Goal: Transaction & Acquisition: Purchase product/service

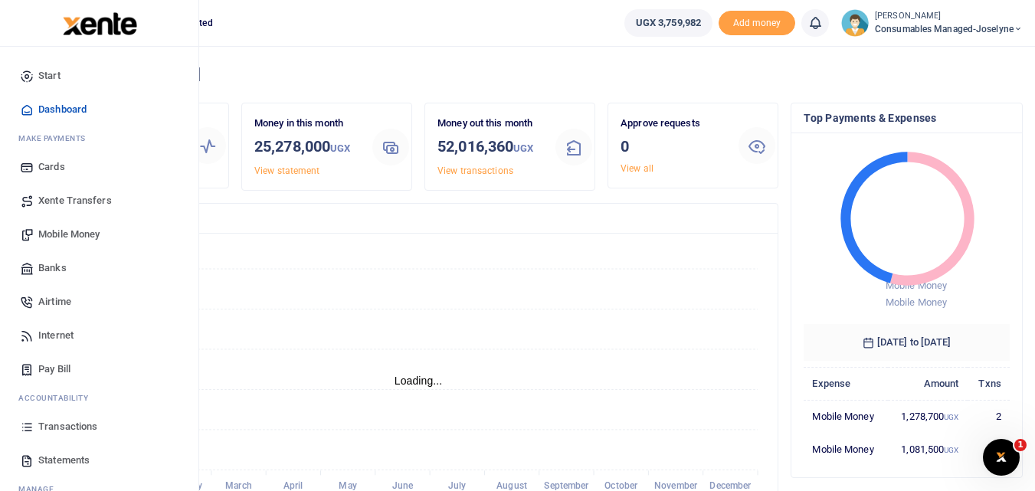
click at [29, 428] on icon at bounding box center [27, 427] width 14 height 14
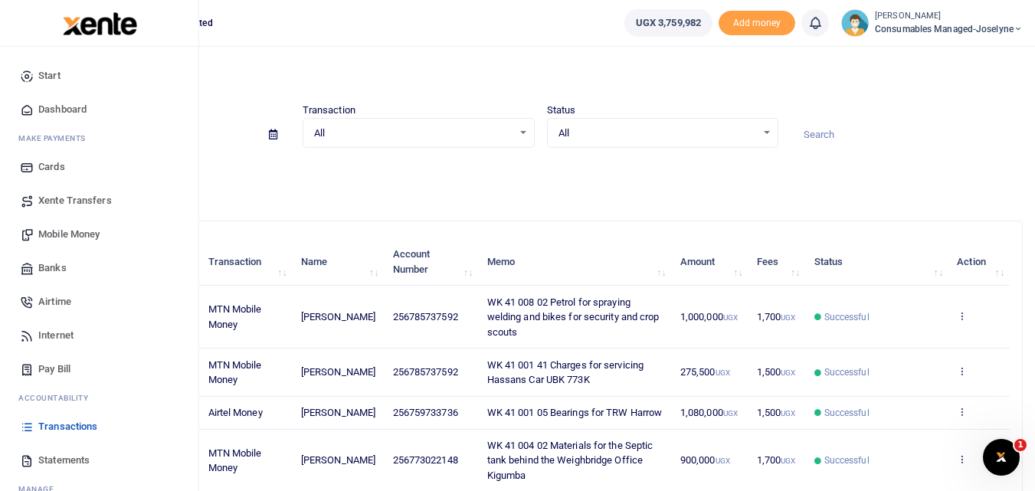
click at [69, 231] on span "Mobile Money" at bounding box center [68, 234] width 61 height 15
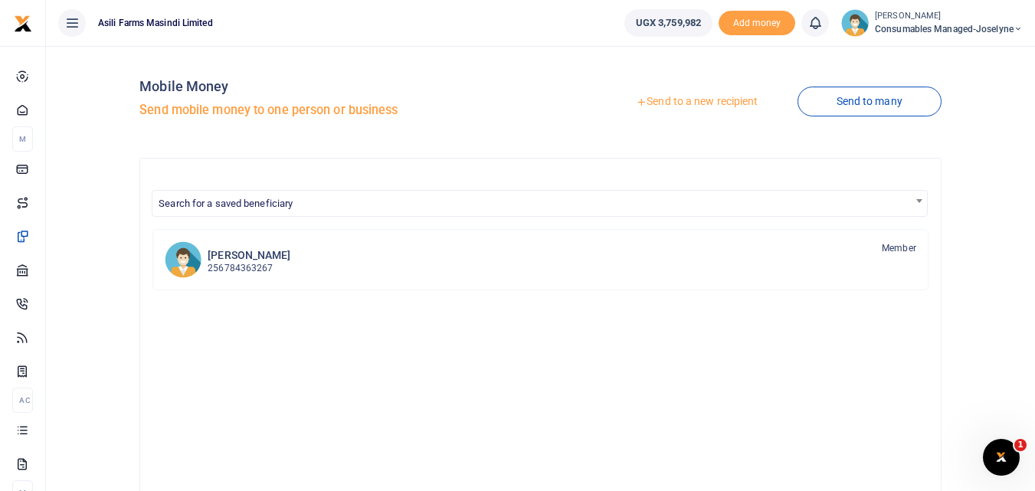
click at [664, 102] on link "Send to a new recipient" at bounding box center [697, 102] width 200 height 28
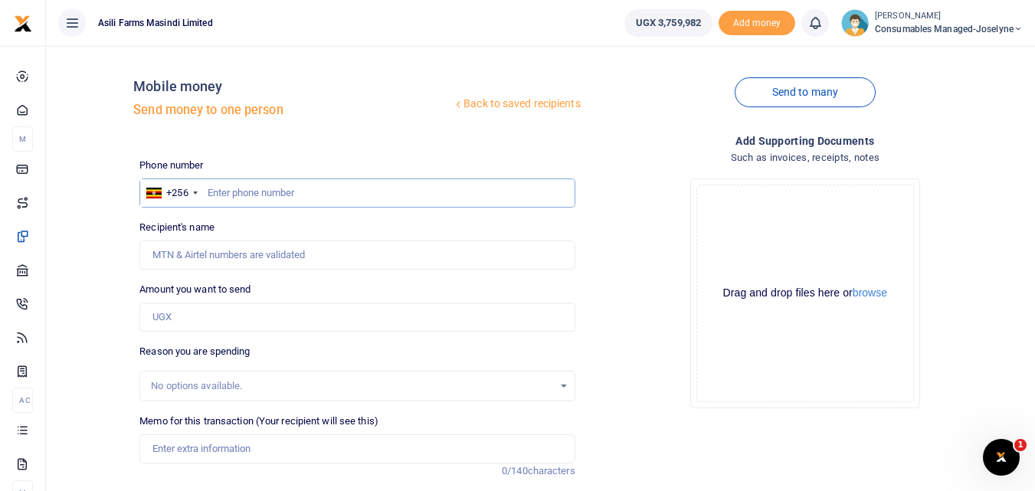
click at [225, 197] on input "text" at bounding box center [356, 192] width 435 height 29
type input "773796762"
type input "Lillian Akandinda"
type input "7"
type input "773796762"
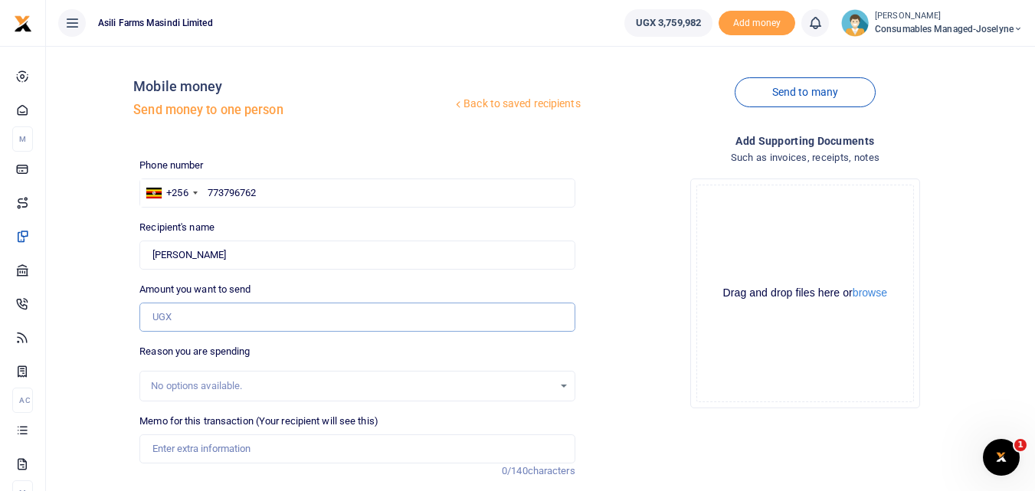
click at [217, 318] on input "Amount you want to send" at bounding box center [356, 317] width 435 height 29
click at [185, 319] on input "Amount you want to send" at bounding box center [356, 317] width 435 height 29
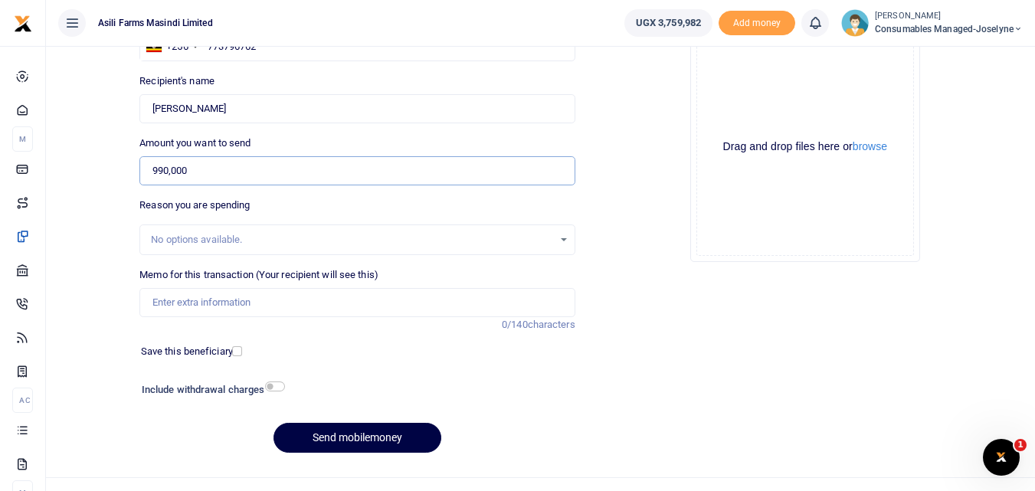
scroll to position [156, 0]
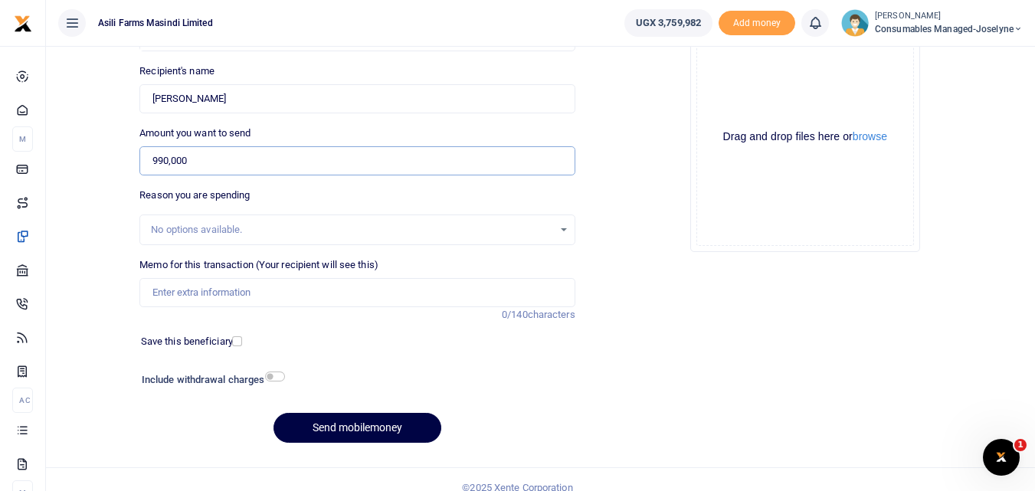
type input "990,000"
click at [193, 292] on input "Memo for this transaction (Your recipient will see this)" at bounding box center [356, 292] width 435 height 29
click at [165, 288] on input "Memo for this transaction (Your recipient will see this)" at bounding box center [356, 292] width 435 height 29
paste input "WK 41 /007 / 04"
click at [210, 295] on input "WK 41 /007 / 04 Office chairs for new Staff" at bounding box center [356, 292] width 435 height 29
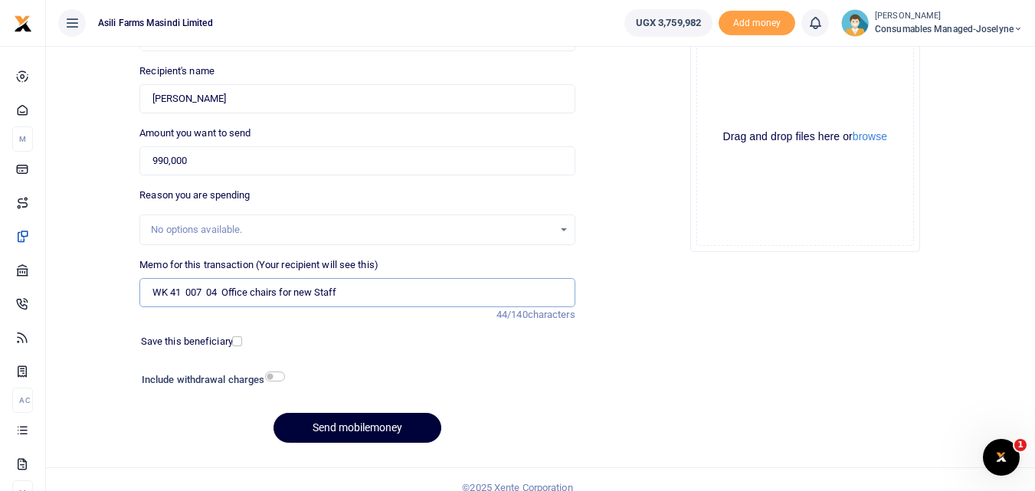
type input "WK 41 007 04 Office chairs for new Staff"
click at [342, 429] on button "Send mobilemoney" at bounding box center [357, 428] width 168 height 30
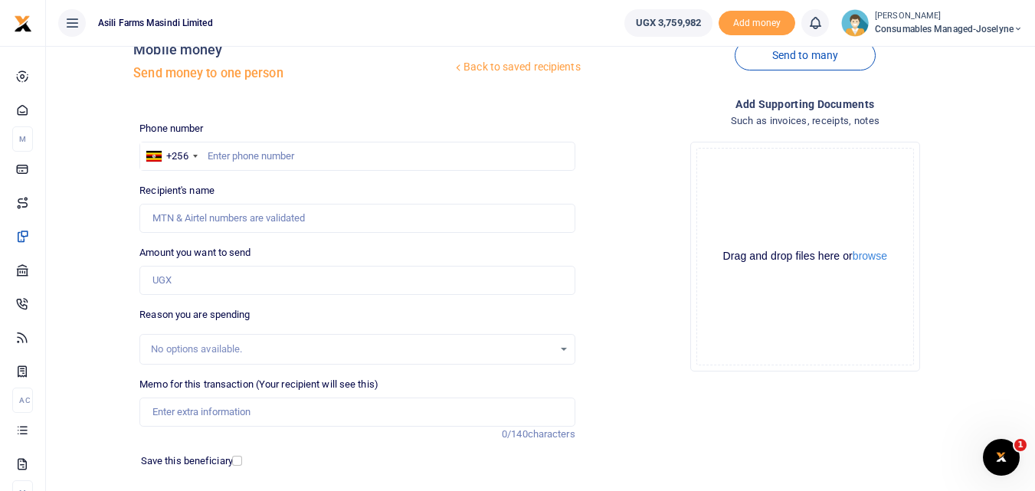
scroll to position [34, 0]
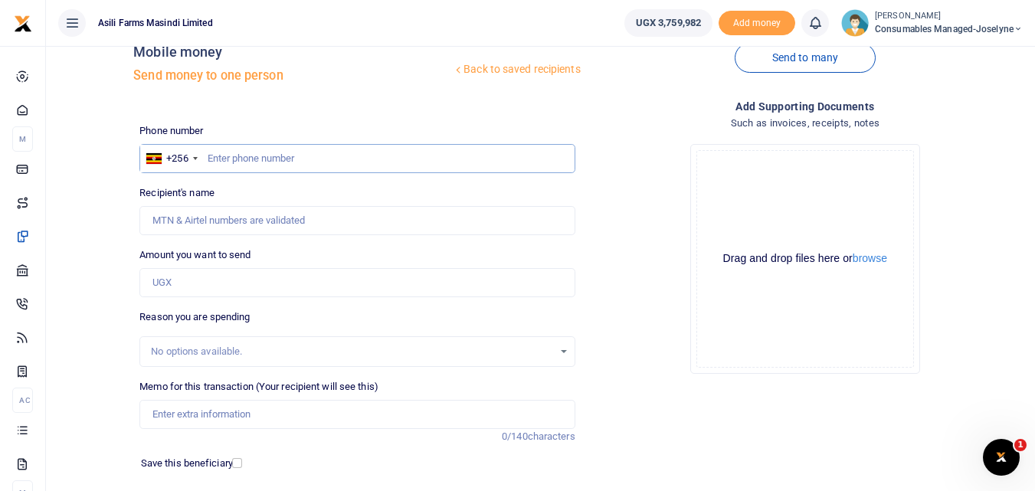
click at [225, 155] on input "text" at bounding box center [356, 158] width 435 height 29
type input "775264413"
type input "Masili Kayanja"
type input "775264413"
click at [190, 290] on input "Amount you want to send" at bounding box center [356, 282] width 435 height 29
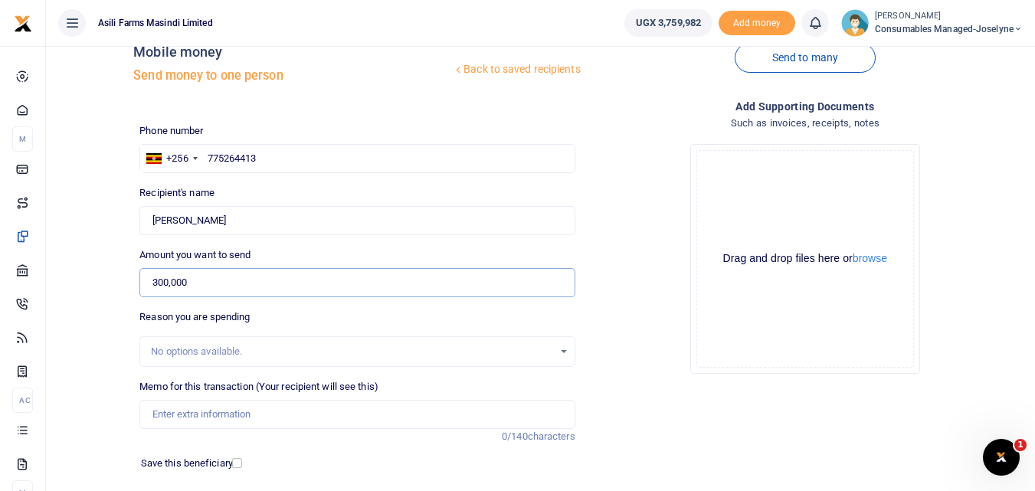
scroll to position [172, 0]
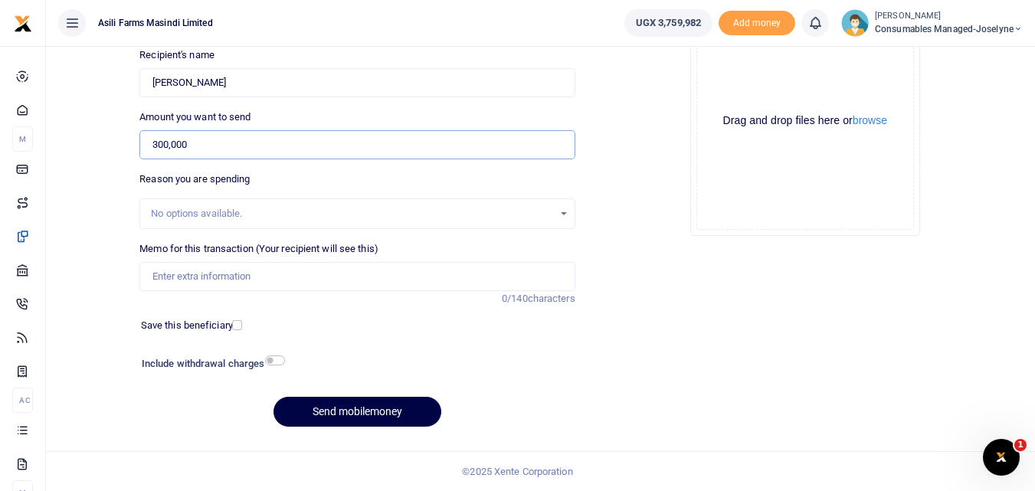
type input "300,000"
click at [180, 279] on input "Memo for this transaction (Your recipient will see this)" at bounding box center [356, 276] width 435 height 29
type input "3"
paste input "WK 40 /001 / 45"
click at [211, 278] on input "WK 40 /001 / 45 Tie Rods for Mistubishu UAA 805E" at bounding box center [356, 276] width 435 height 29
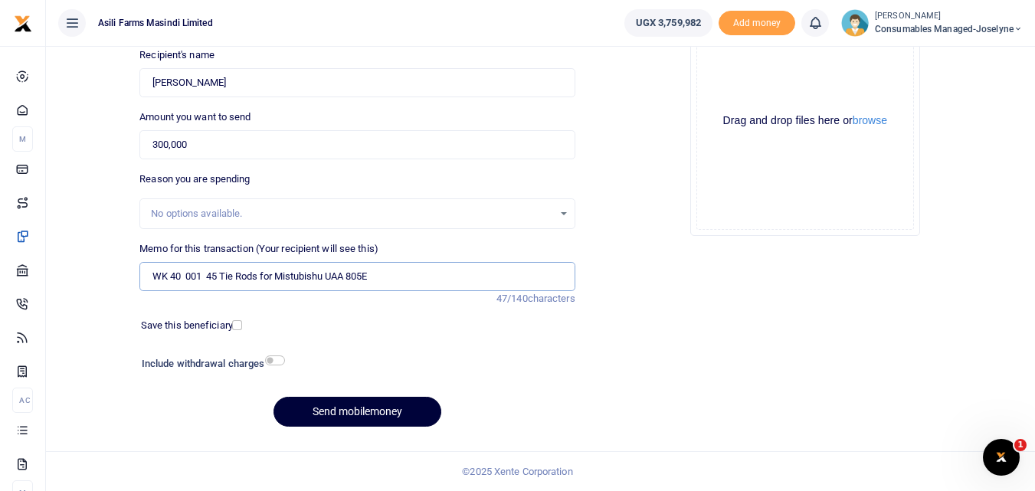
type input "WK 40 001 45 Tie Rods for Mistubishu UAA 805E"
click at [378, 414] on button "Send mobilemoney" at bounding box center [357, 412] width 168 height 30
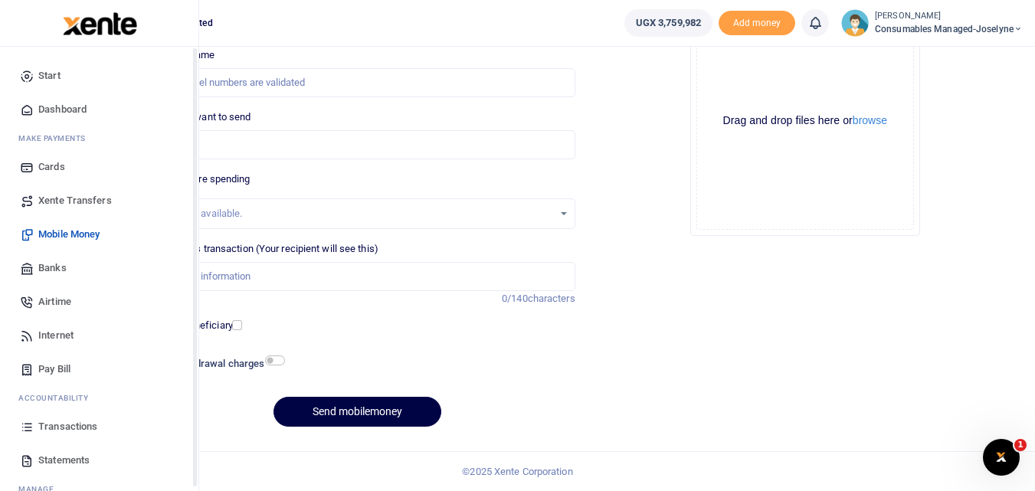
click at [25, 424] on icon at bounding box center [27, 427] width 14 height 14
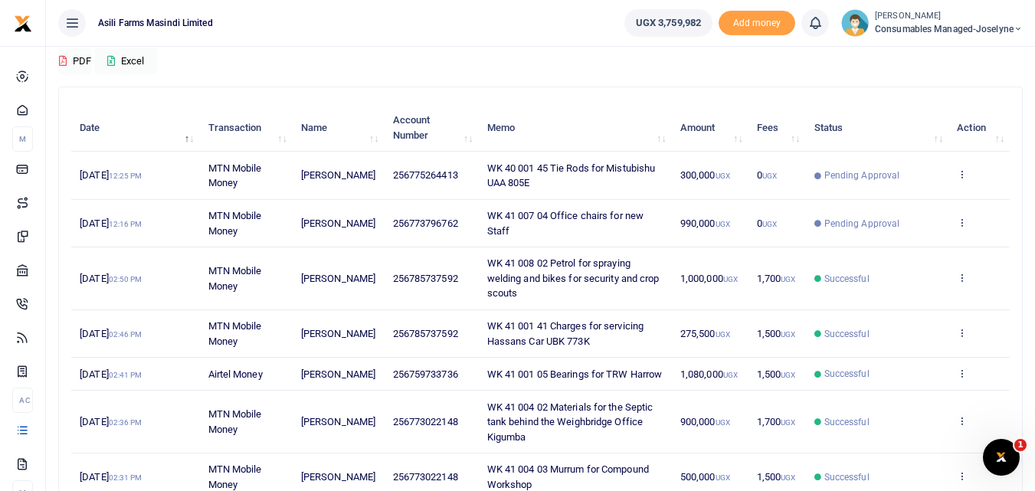
scroll to position [136, 0]
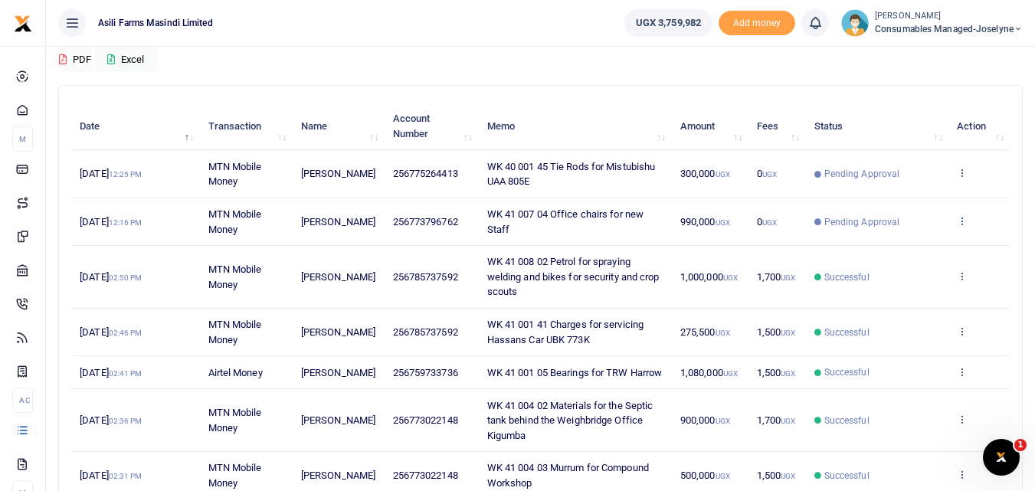
click at [963, 215] on icon at bounding box center [962, 220] width 10 height 11
click at [914, 255] on link "View details" at bounding box center [905, 246] width 121 height 21
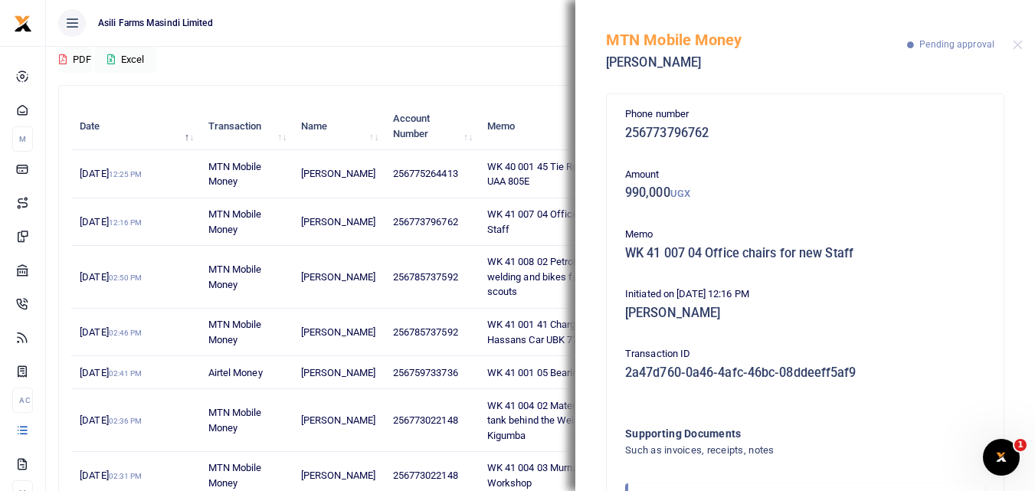
scroll to position [91, 0]
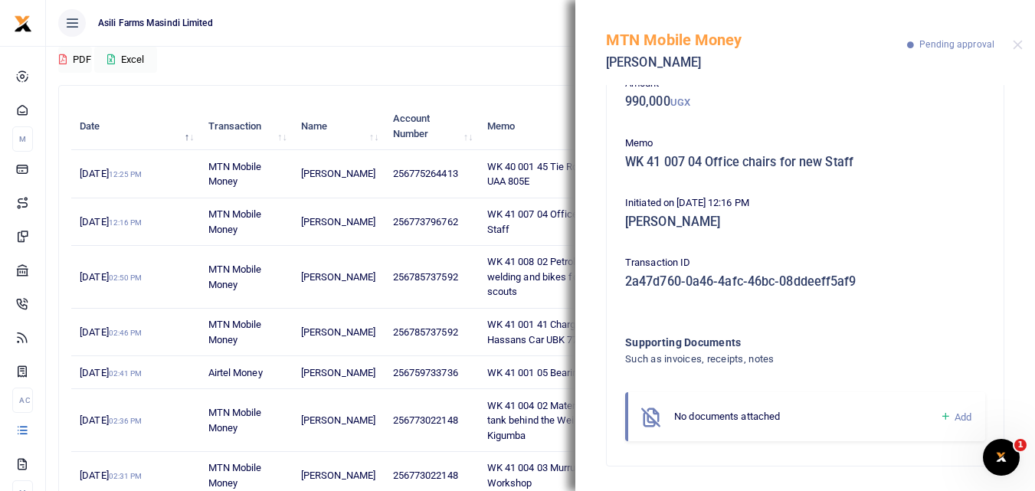
click at [940, 417] on icon at bounding box center [945, 417] width 11 height 14
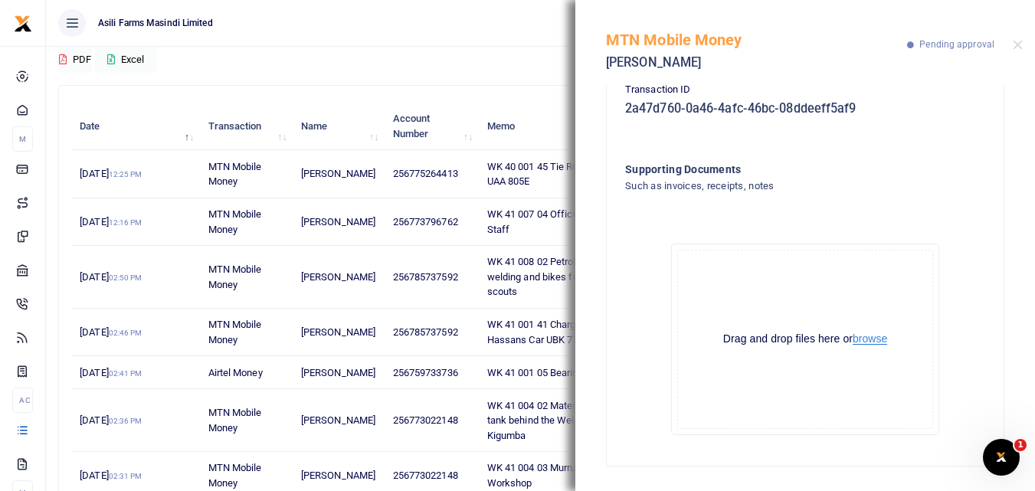
click at [873, 339] on button "browse" at bounding box center [869, 338] width 34 height 11
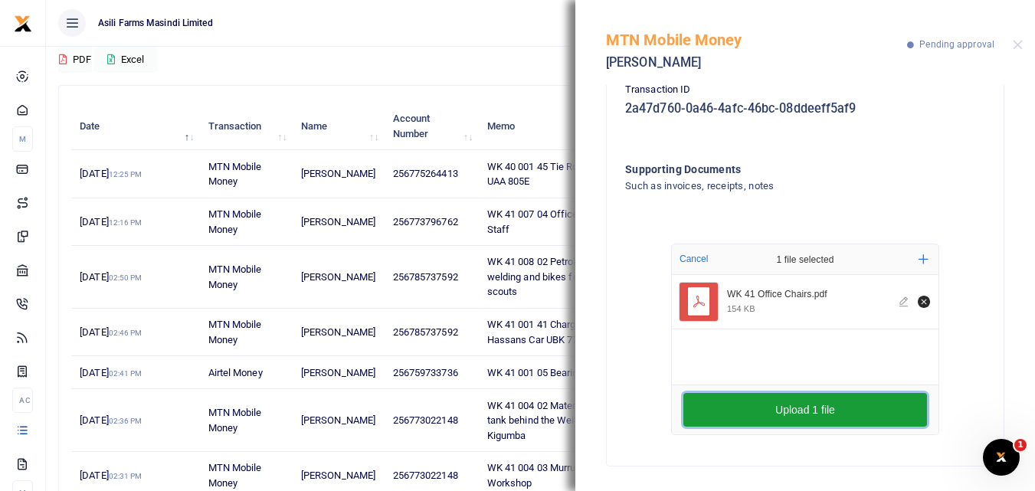
click at [818, 407] on button "Upload 1 file" at bounding box center [805, 410] width 244 height 34
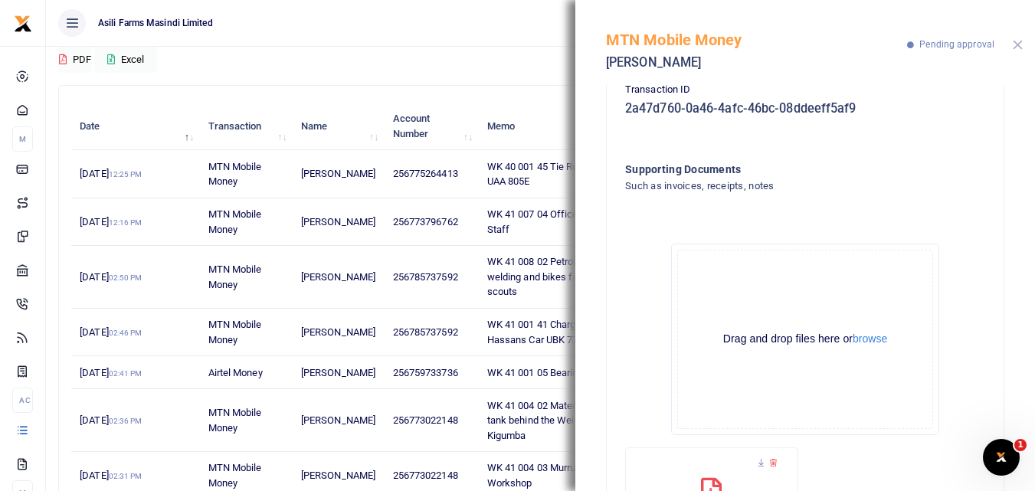
click at [1020, 42] on button "Close" at bounding box center [1018, 45] width 10 height 10
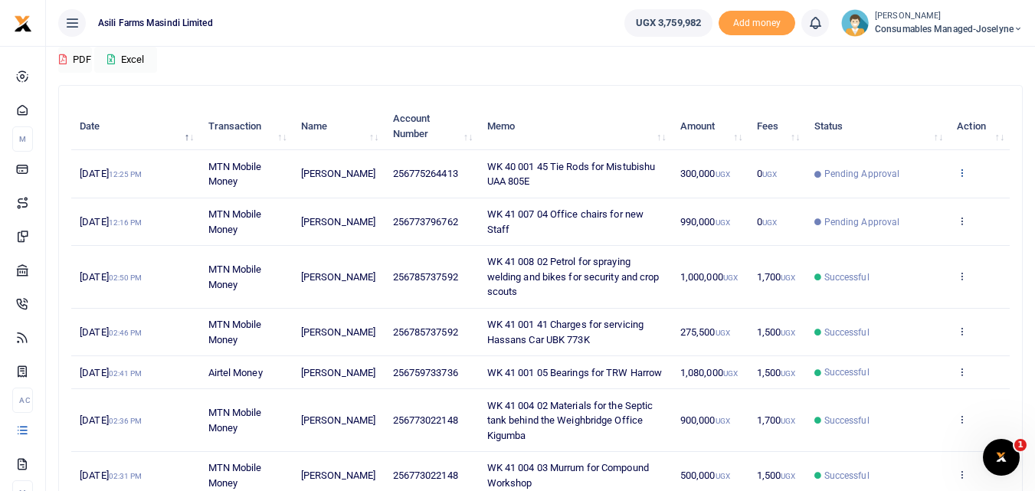
click at [958, 172] on icon at bounding box center [962, 172] width 10 height 11
click at [895, 201] on link "View details" at bounding box center [905, 198] width 121 height 21
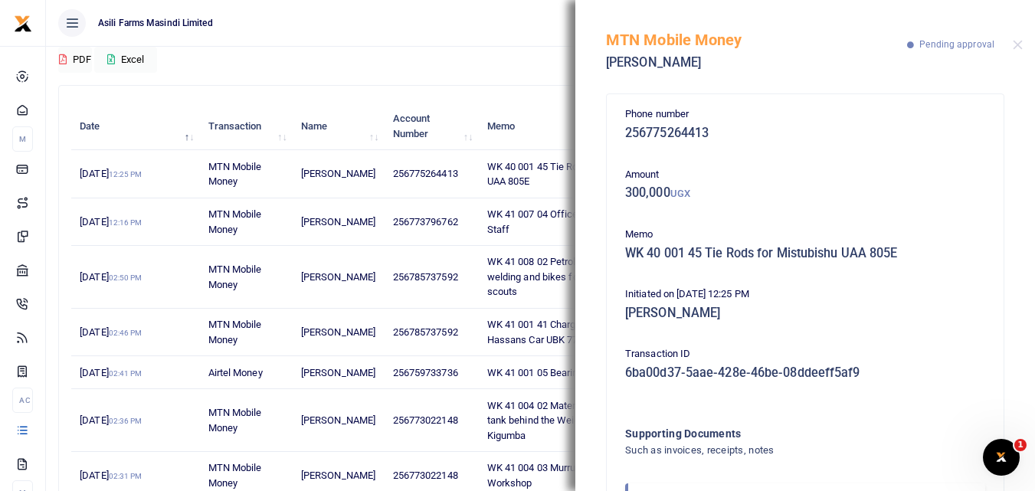
scroll to position [91, 0]
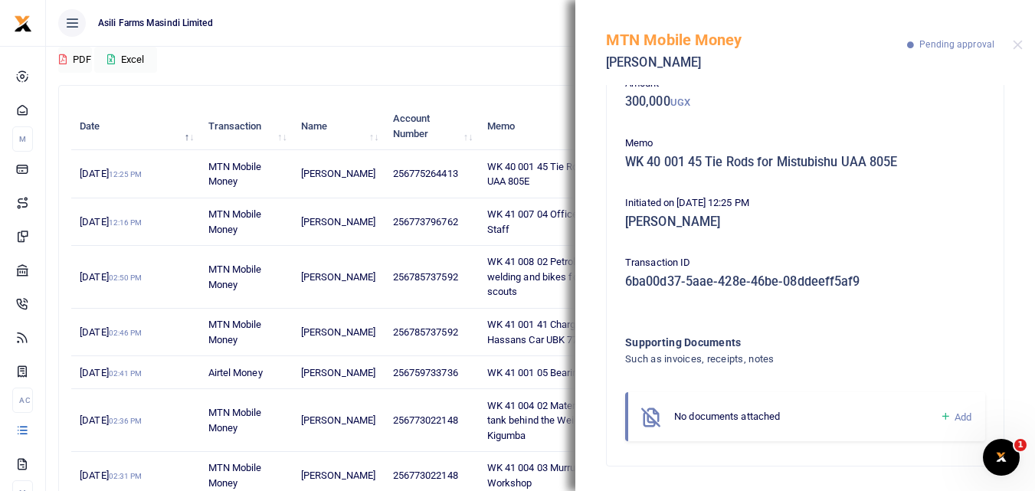
click at [940, 416] on icon at bounding box center [945, 417] width 11 height 14
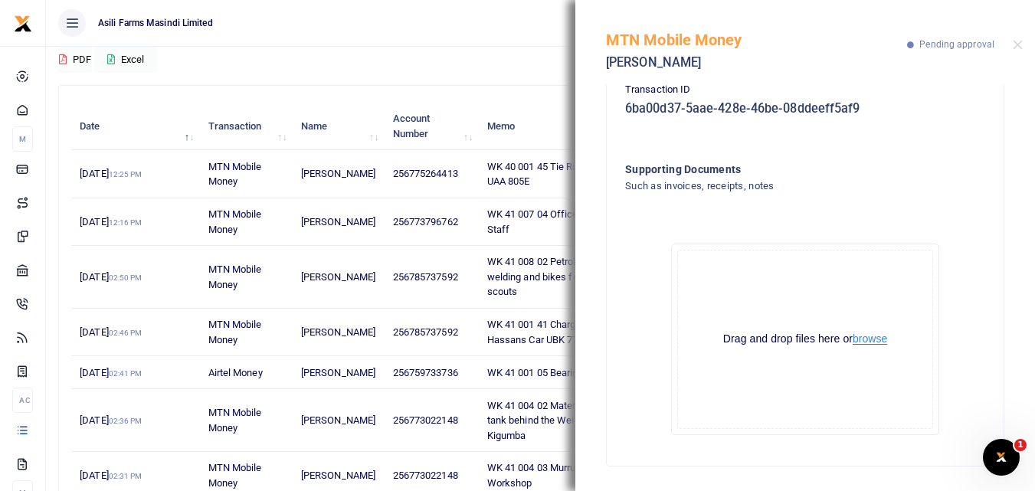
click at [865, 333] on button "browse" at bounding box center [869, 338] width 34 height 11
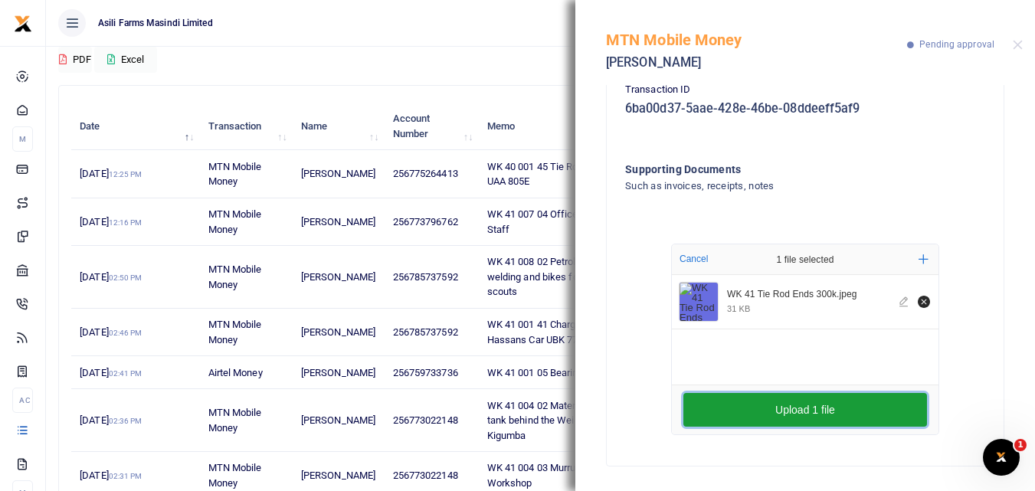
click at [773, 395] on button "Upload 1 file" at bounding box center [805, 410] width 244 height 34
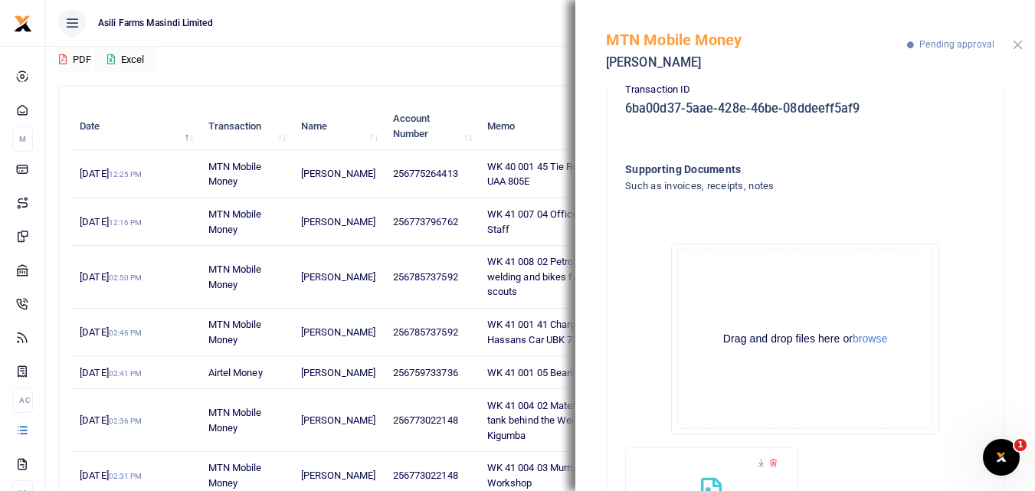
click at [1015, 41] on button "Close" at bounding box center [1018, 45] width 10 height 10
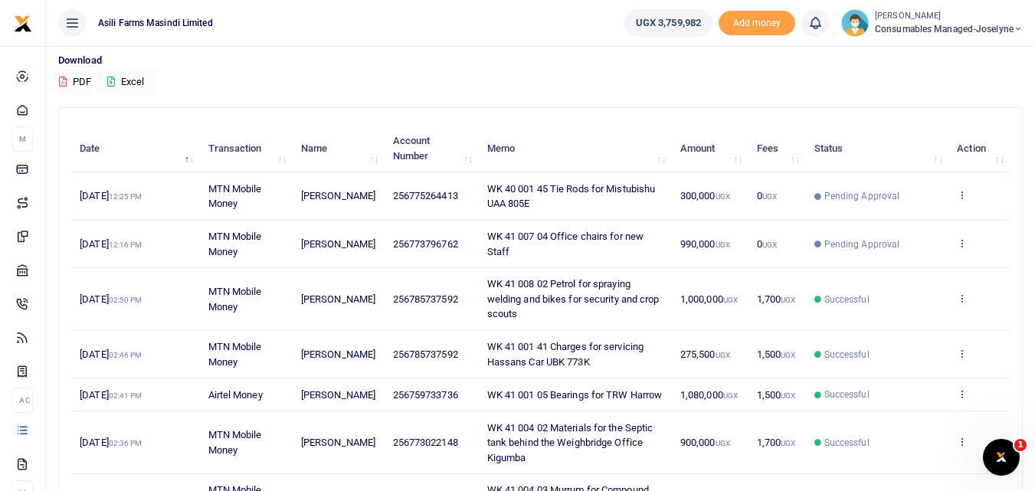
scroll to position [109, 0]
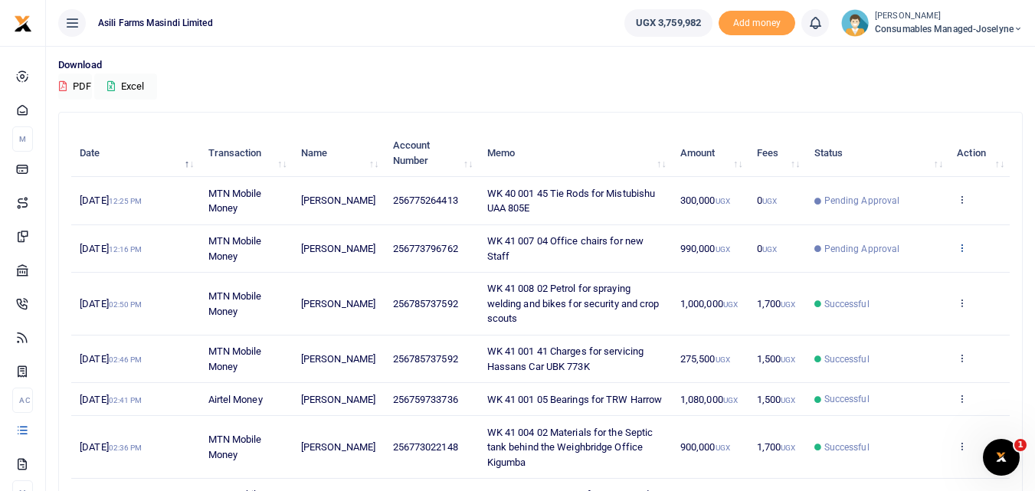
click at [961, 254] on link at bounding box center [962, 248] width 10 height 11
click at [676, 119] on div "Search: Date Transaction Name Account Number Memo Amount Fees Status Action 8th…" at bounding box center [540, 411] width 963 height 597
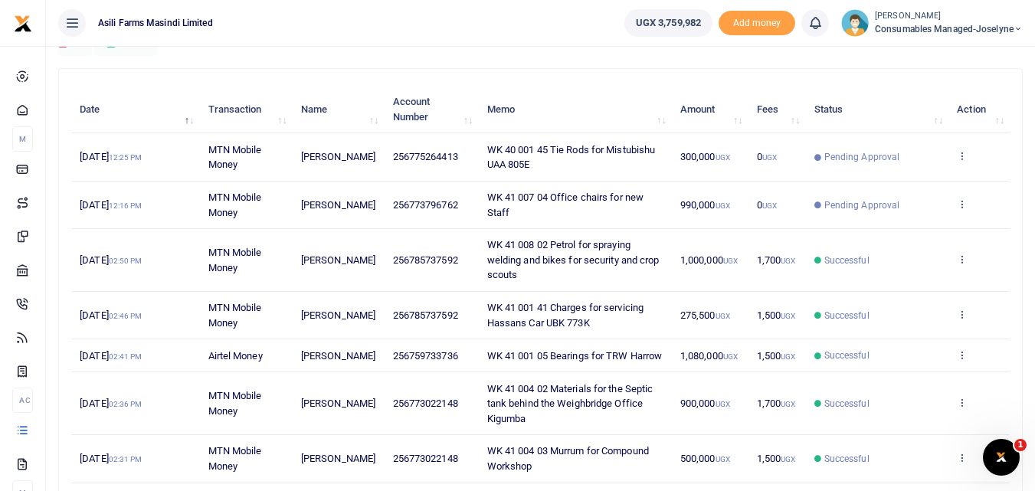
scroll to position [151, 0]
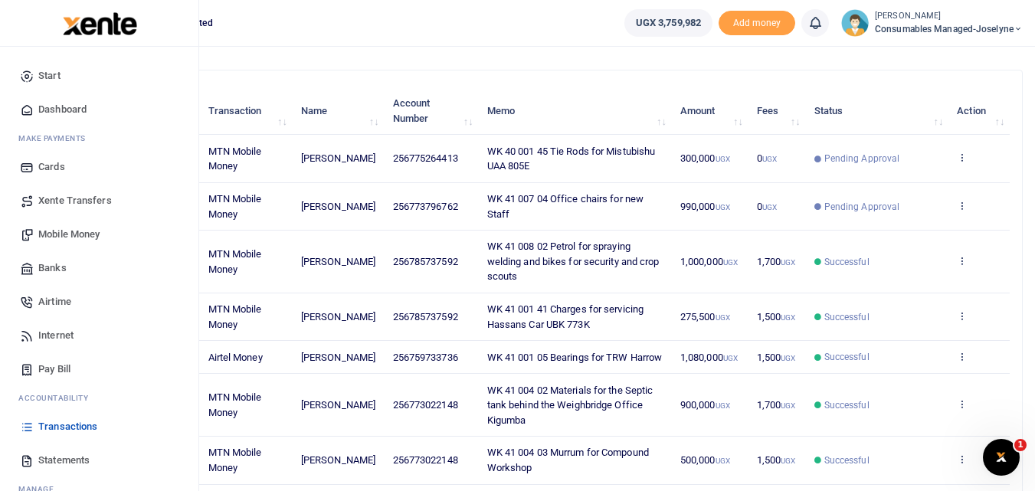
click at [78, 234] on span "Mobile Money" at bounding box center [68, 234] width 61 height 15
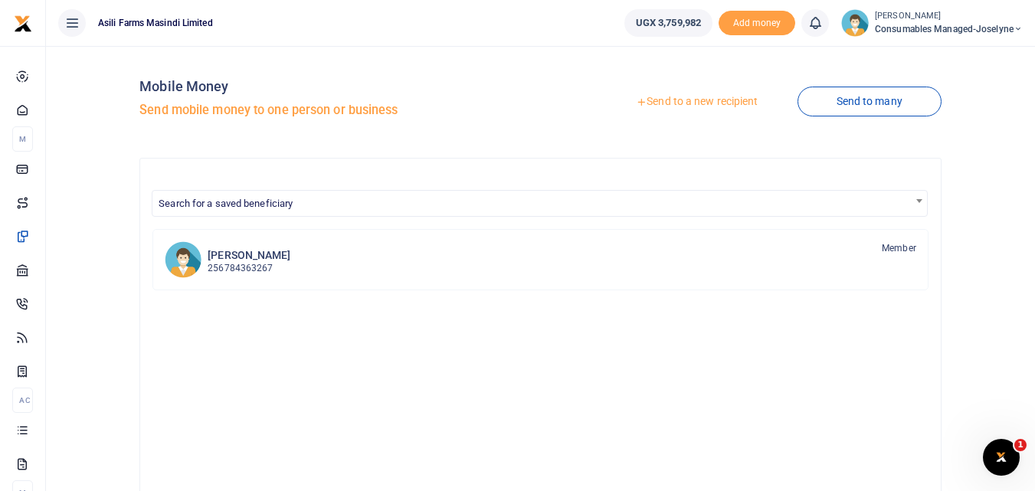
click at [685, 95] on link "Send to a new recipient" at bounding box center [697, 102] width 200 height 28
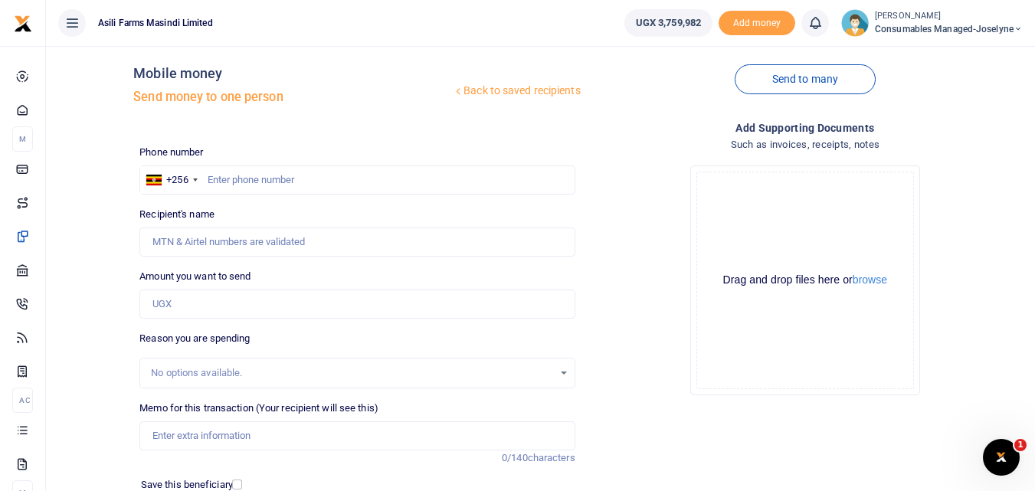
scroll to position [15, 0]
click at [268, 170] on input "text" at bounding box center [356, 178] width 435 height 29
click at [227, 180] on input "text" at bounding box center [356, 178] width 435 height 29
type input "776796975"
type input "[PERSON_NAME] [PERSON_NAME]"
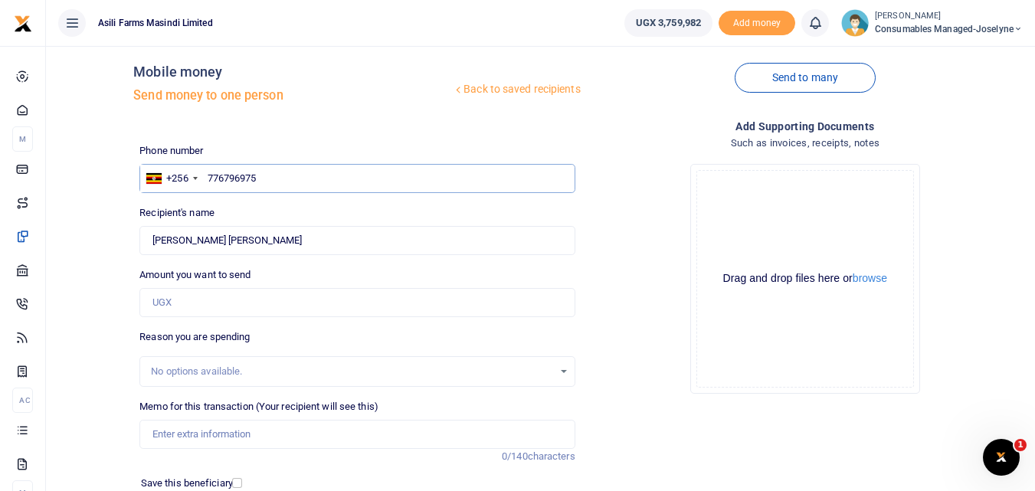
type input "776796975"
click at [204, 305] on input "Amount you want to send" at bounding box center [356, 302] width 435 height 29
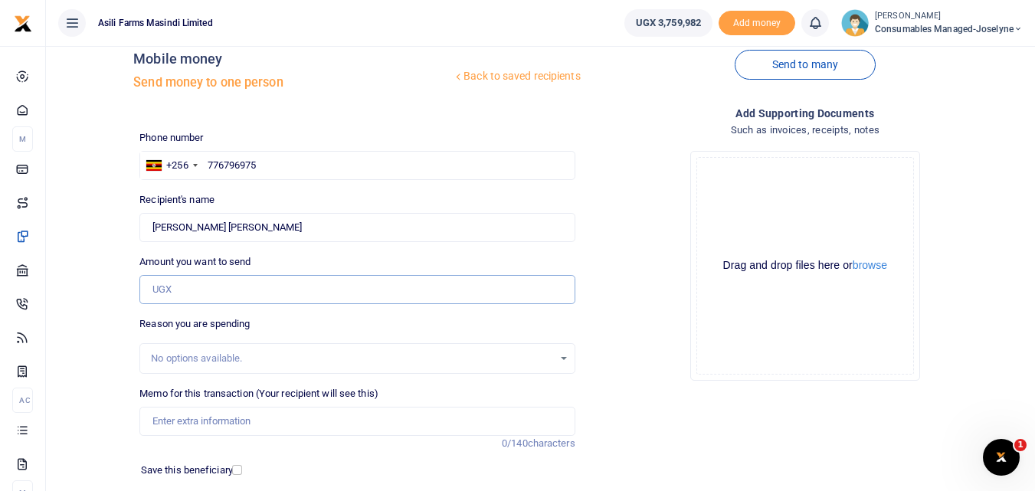
scroll to position [28, 0]
click at [224, 286] on input "Amount you want to send" at bounding box center [356, 288] width 435 height 29
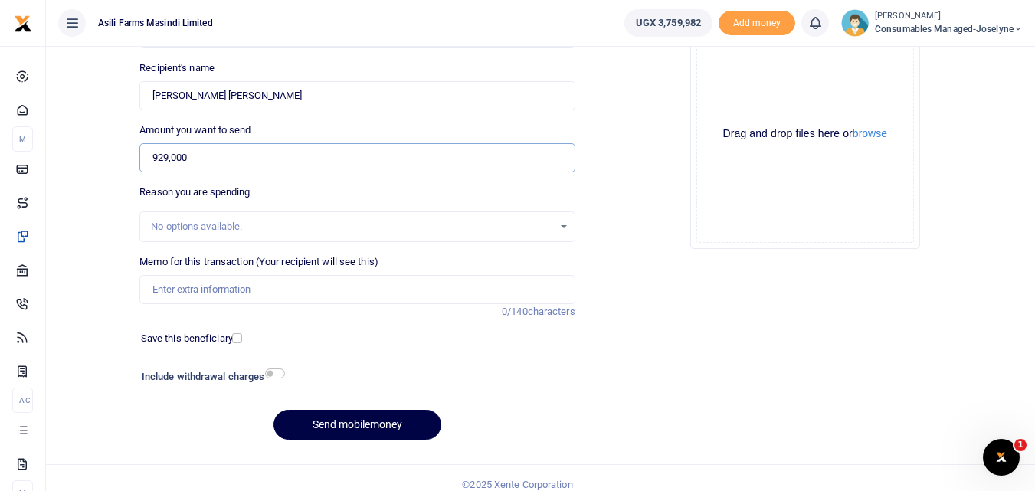
scroll to position [172, 0]
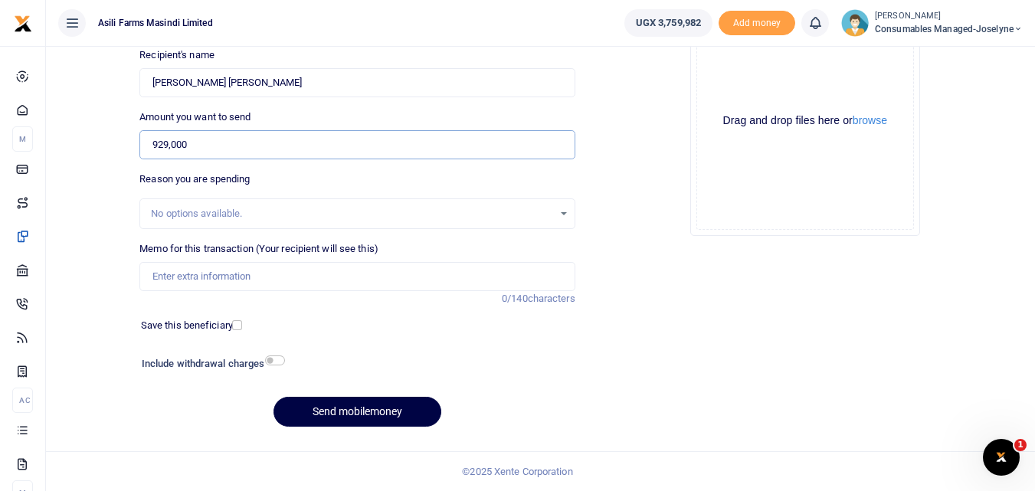
type input "929,000"
click at [172, 275] on input "Memo for this transaction (Your recipient will see this)" at bounding box center [356, 276] width 435 height 29
paste input "WK 41/004 / 02"
click at [210, 280] on input "WK 41/004 / 02 Materials for Constructing Septic tank behind Weighbridge Office…" at bounding box center [356, 276] width 435 height 29
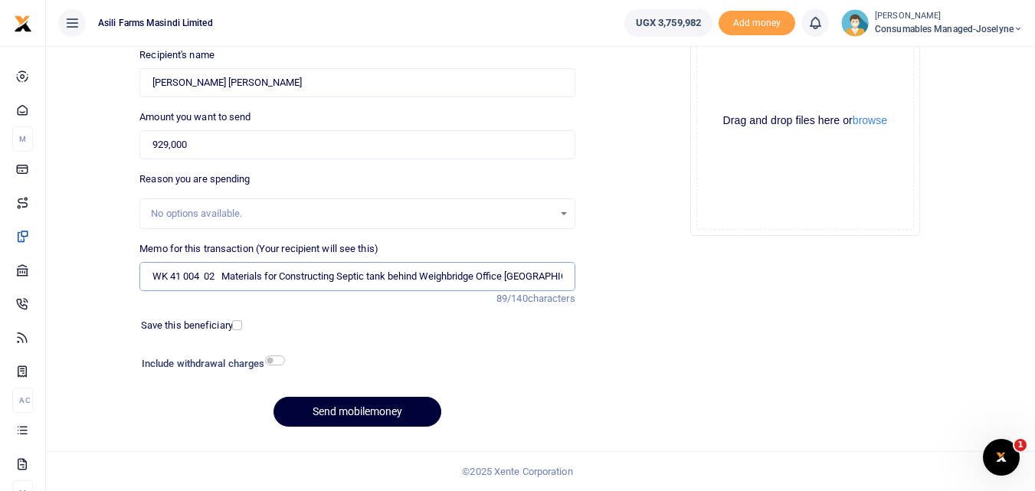
type input "WK 41 004 02 Materials for Constructing Septic tank behind Weighbridge Office K…"
click at [371, 405] on button "Send mobilemoney" at bounding box center [357, 412] width 168 height 30
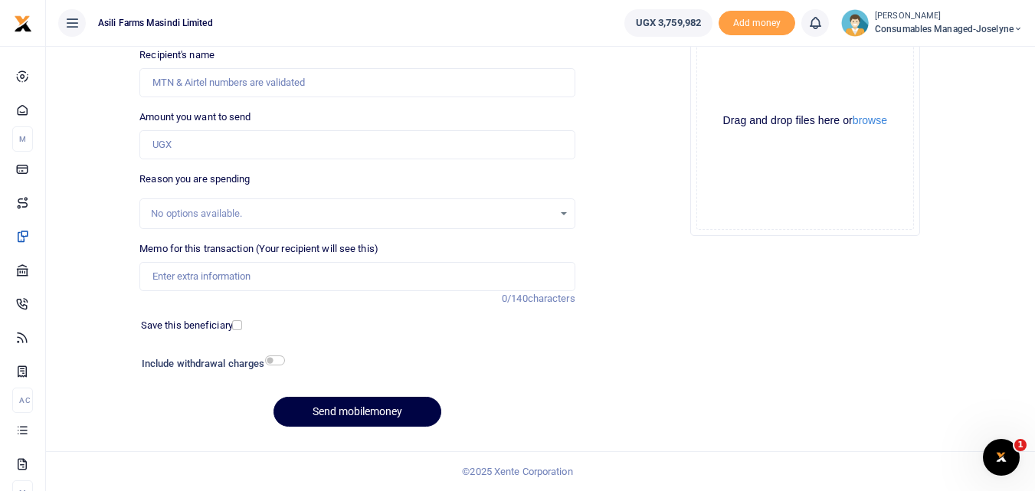
scroll to position [172, 0]
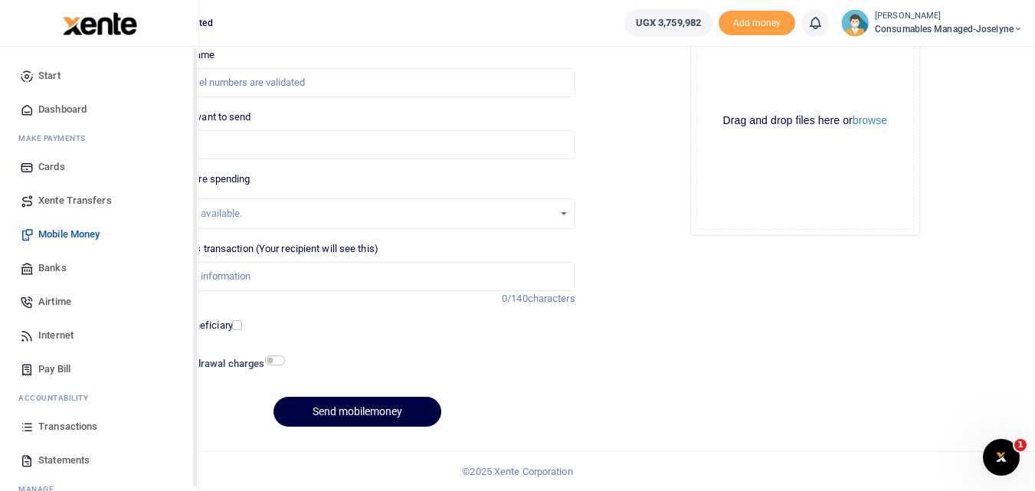
click at [21, 433] on icon at bounding box center [27, 427] width 14 height 14
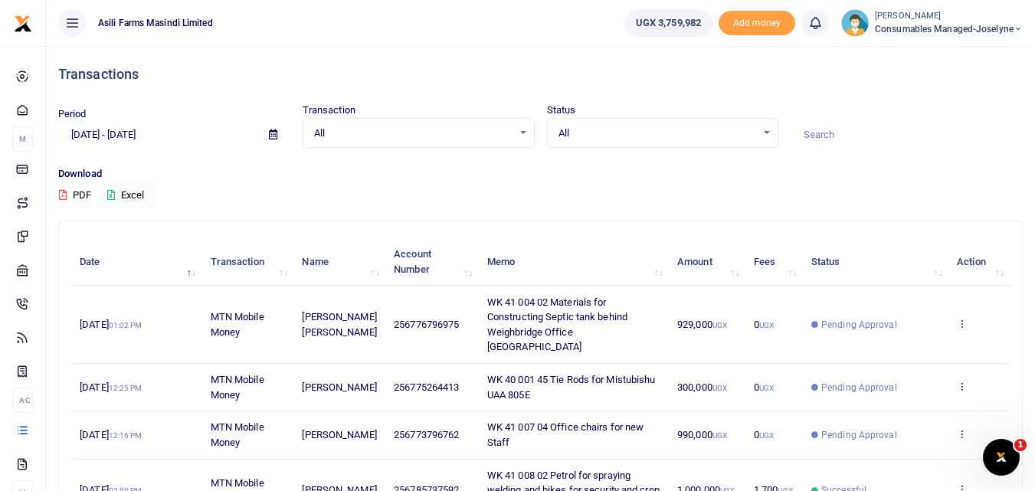
click at [960, 319] on icon at bounding box center [962, 323] width 10 height 11
click at [911, 342] on link "View details" at bounding box center [905, 341] width 121 height 21
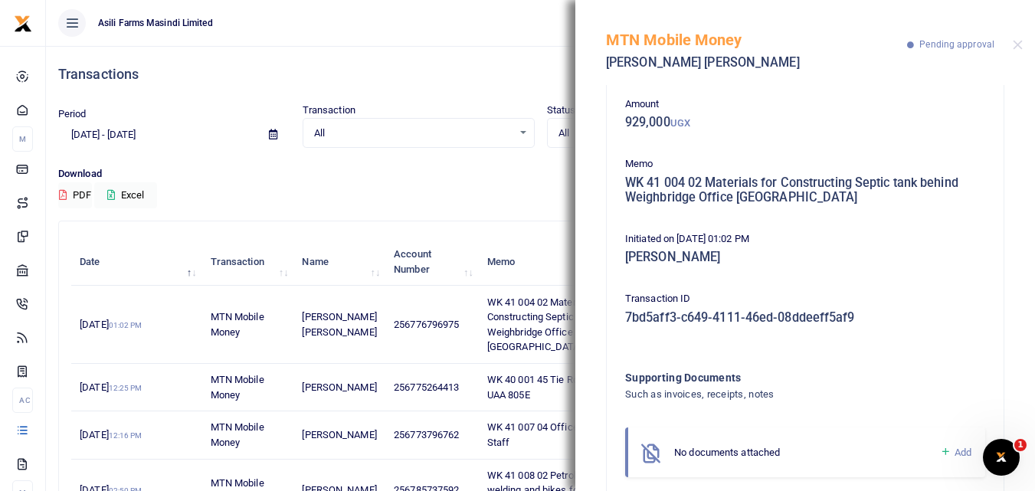
scroll to position [106, 0]
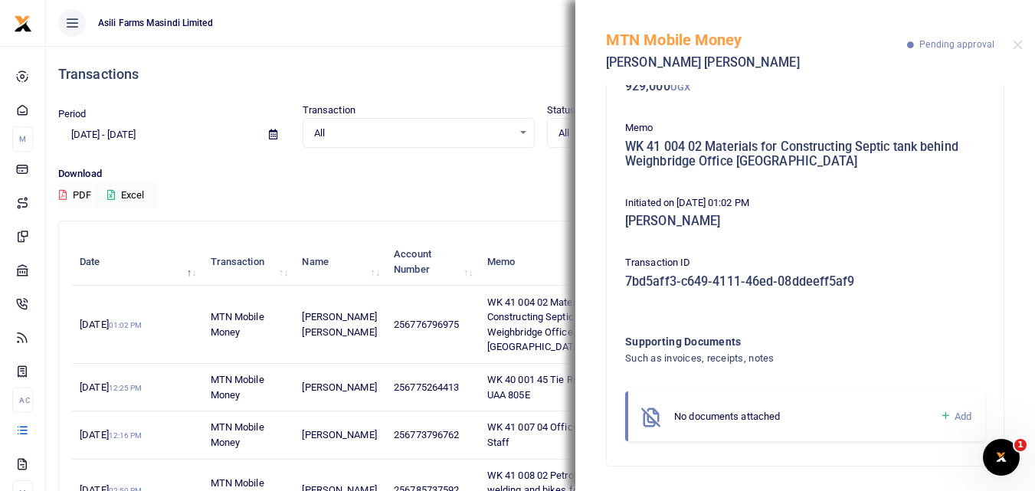
click at [940, 418] on icon at bounding box center [945, 416] width 11 height 14
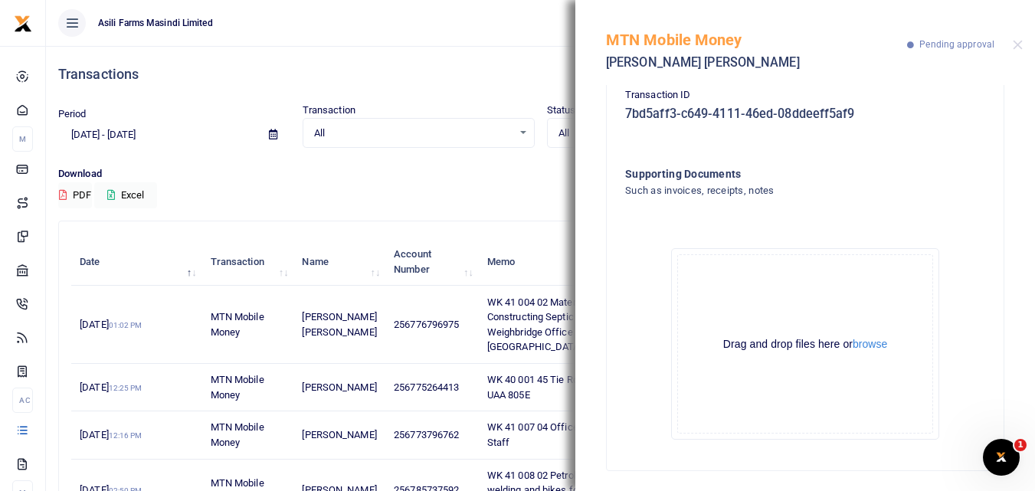
scroll to position [279, 0]
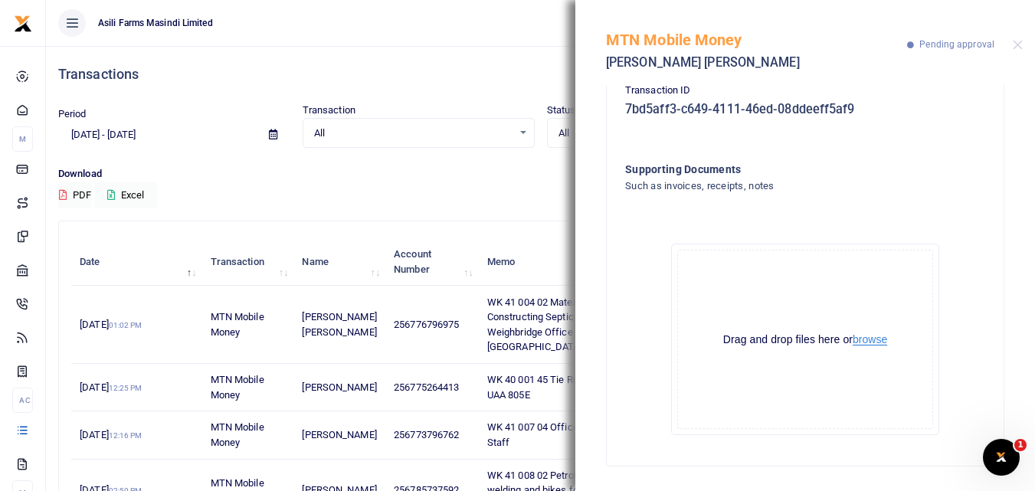
click at [875, 334] on button "browse" at bounding box center [869, 339] width 34 height 11
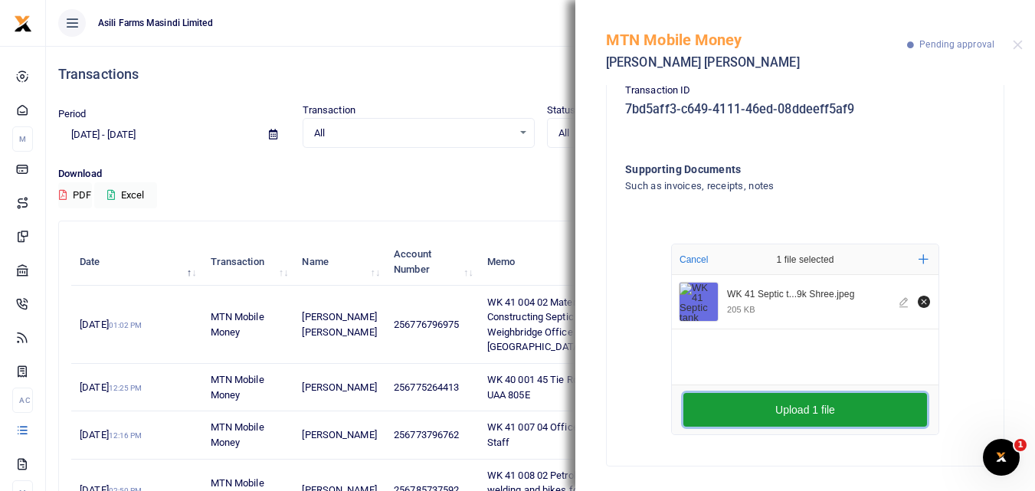
click at [740, 397] on button "Upload 1 file" at bounding box center [805, 410] width 244 height 34
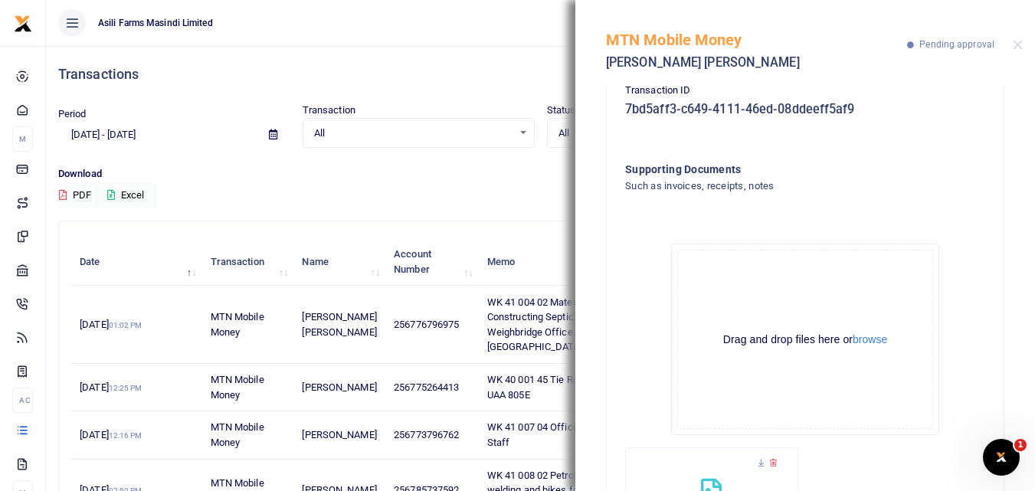
click at [1016, 39] on div "MTN Mobile Money Nileshkumar Harji Halai Pending approval" at bounding box center [805, 42] width 460 height 85
click at [1019, 41] on button "Close" at bounding box center [1018, 45] width 10 height 10
